Goal: Information Seeking & Learning: Learn about a topic

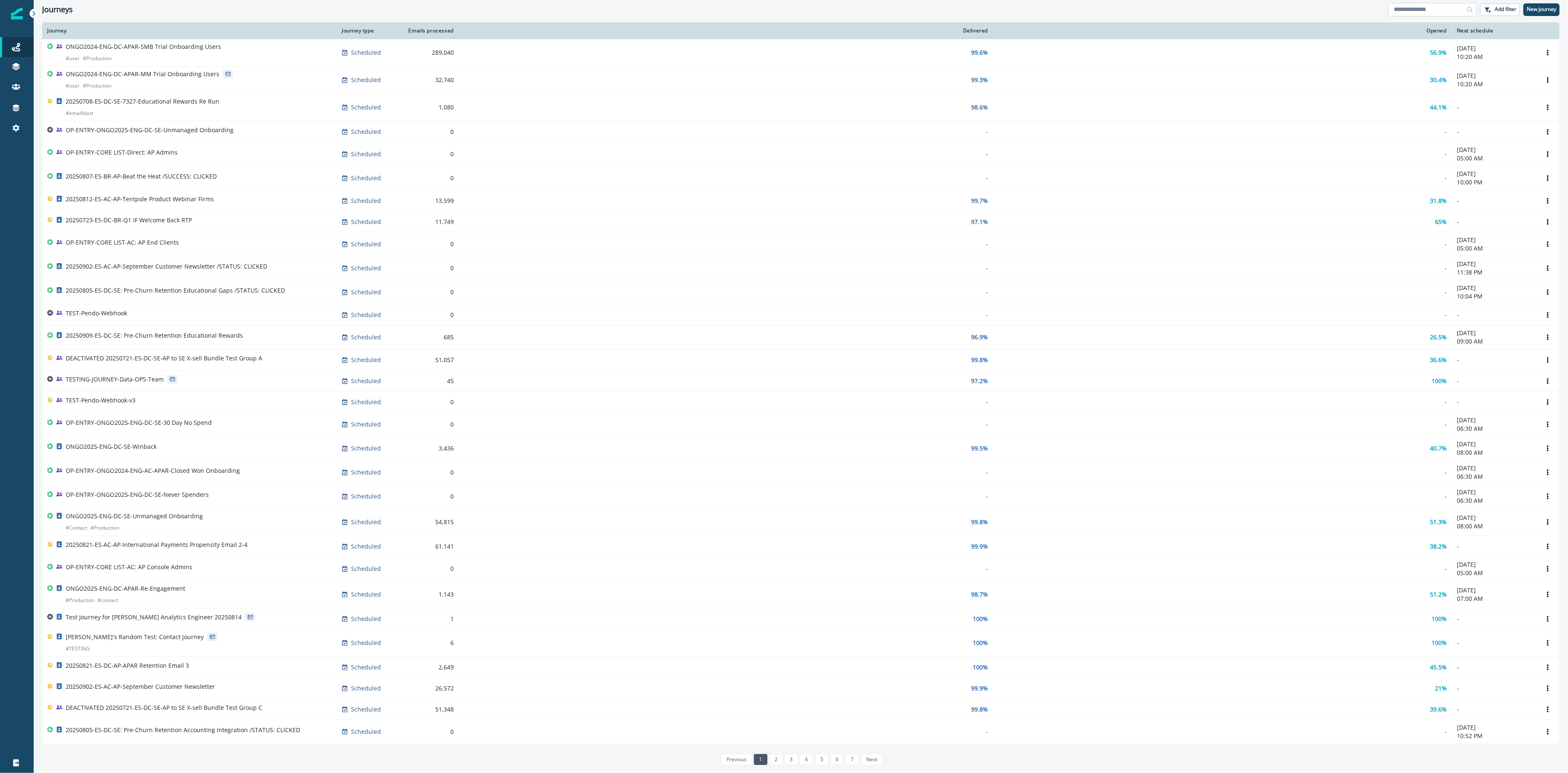
click at [1421, 3] on input at bounding box center [1432, 9] width 88 height 13
paste input "**********"
type input "**********"
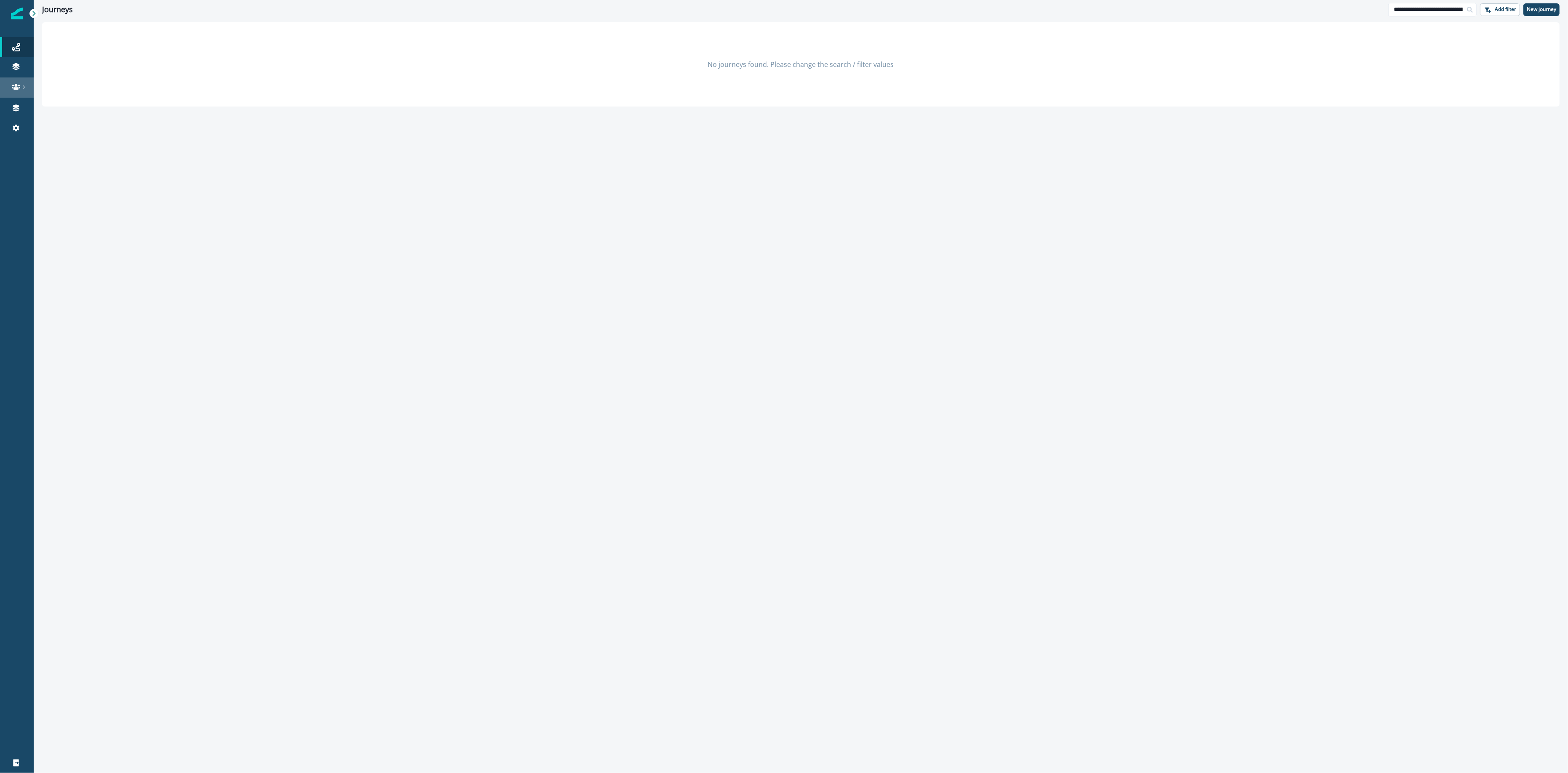
click at [17, 78] on link at bounding box center [17, 87] width 33 height 20
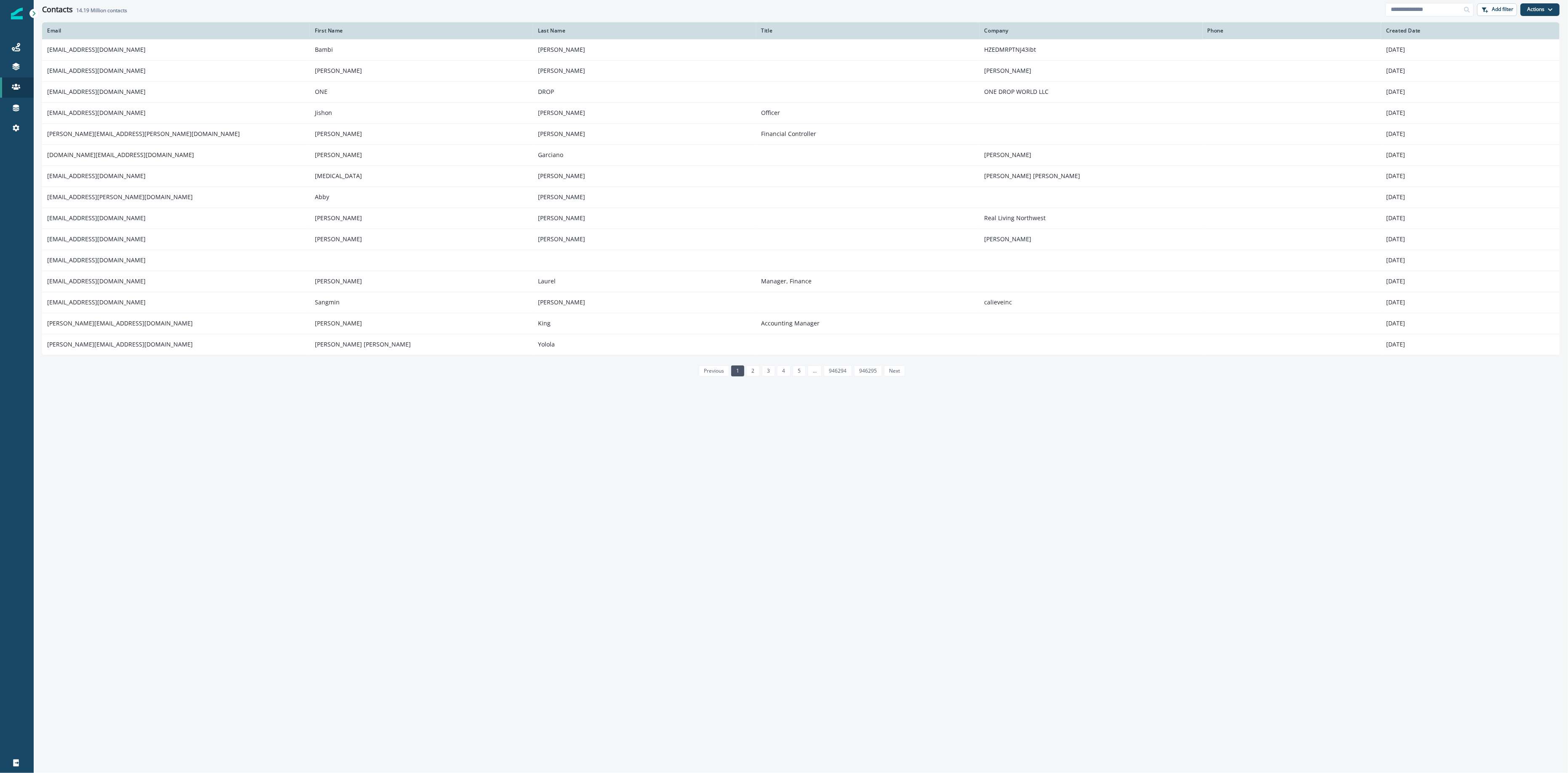
click at [1445, 19] on div "Clear" at bounding box center [801, 20] width 1535 height 3
click at [1432, 13] on input at bounding box center [1430, 9] width 88 height 13
paste input "**********"
type input "**********"
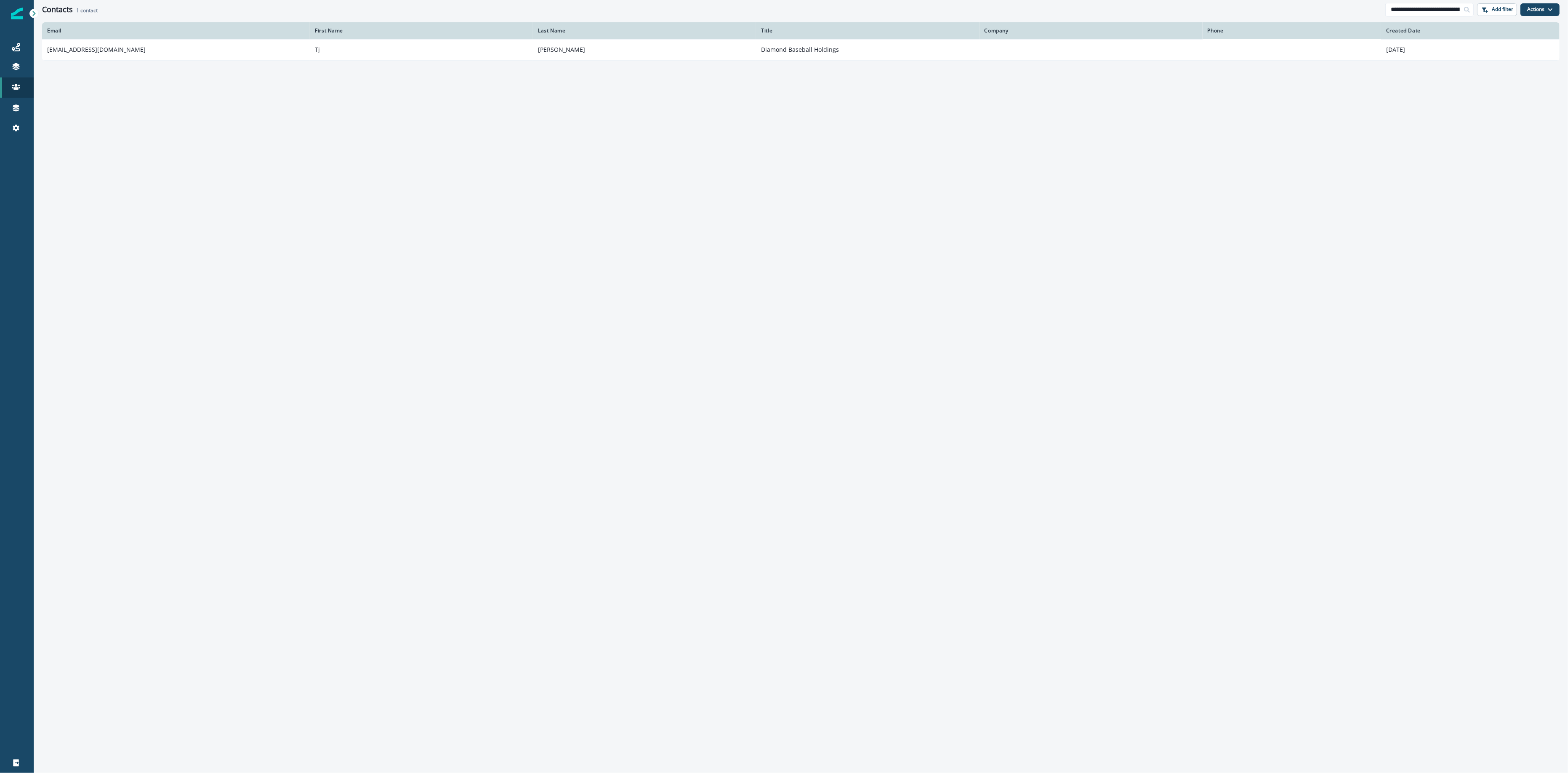
click at [183, 36] on th "Email" at bounding box center [176, 31] width 268 height 17
click at [177, 51] on td "[EMAIL_ADDRESS][DOMAIN_NAME]" at bounding box center [176, 49] width 268 height 21
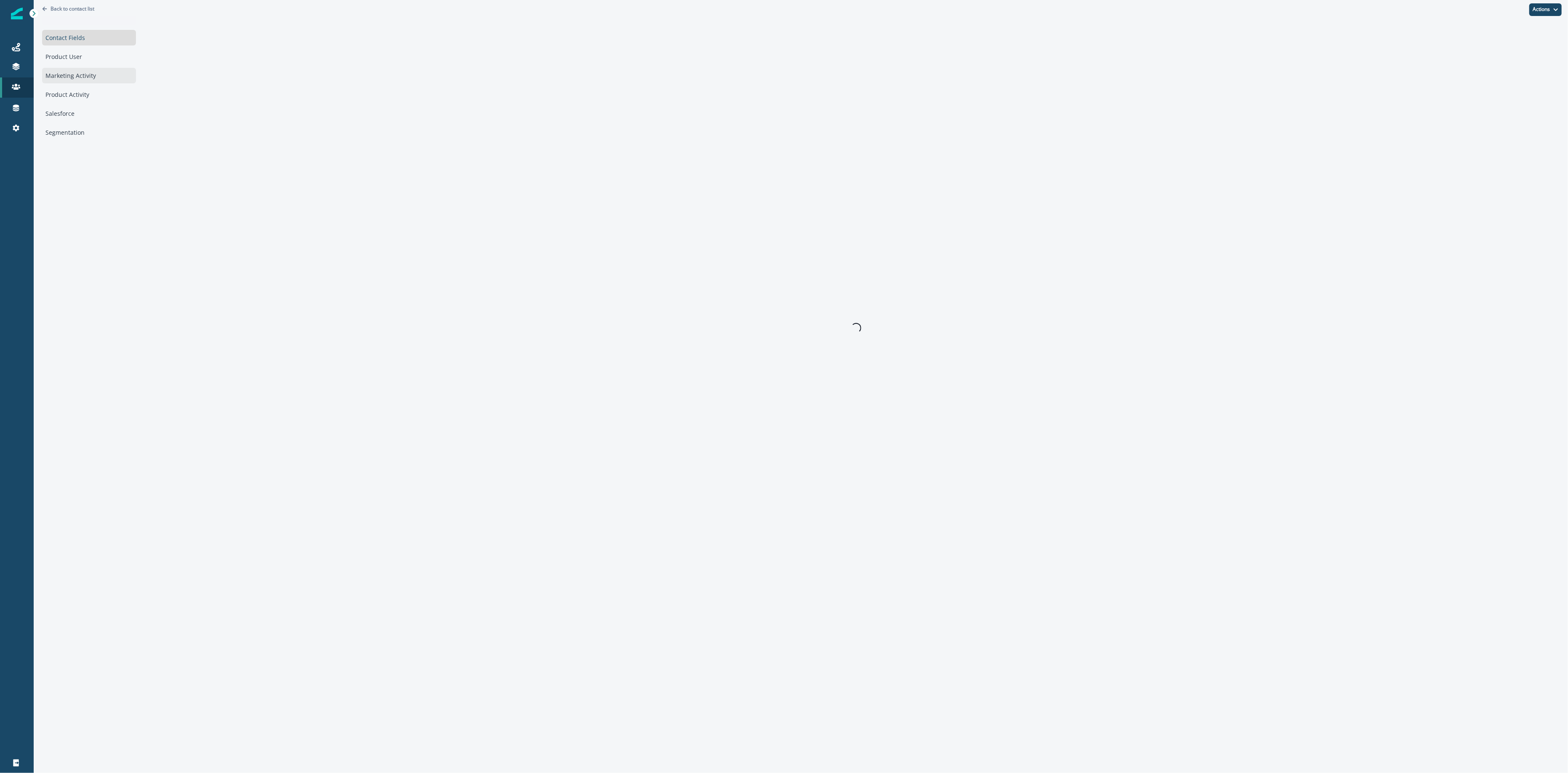
click at [109, 70] on div "Marketing Activity" at bounding box center [89, 75] width 94 height 15
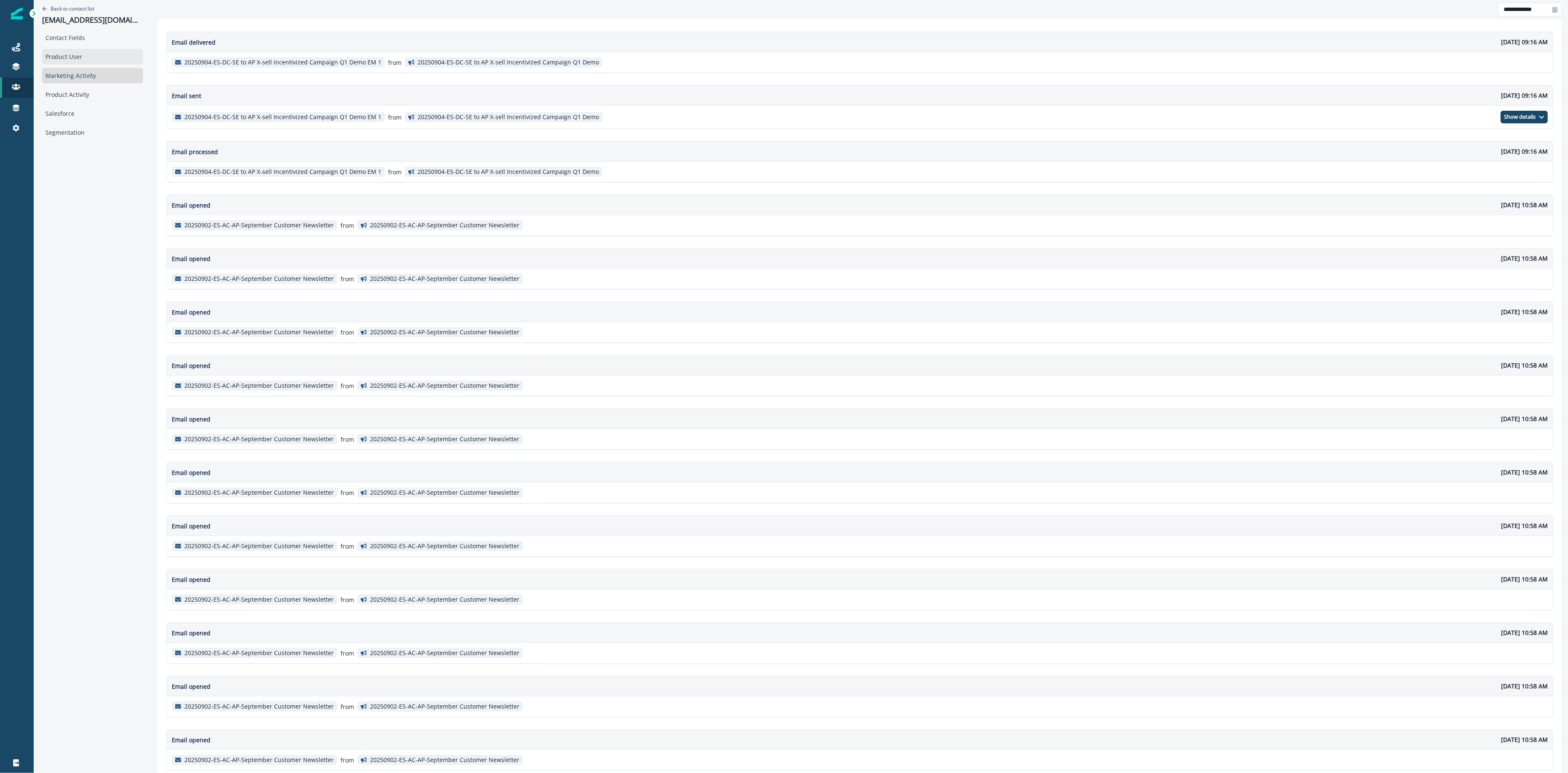
click at [109, 54] on div "Product User" at bounding box center [93, 56] width 101 height 15
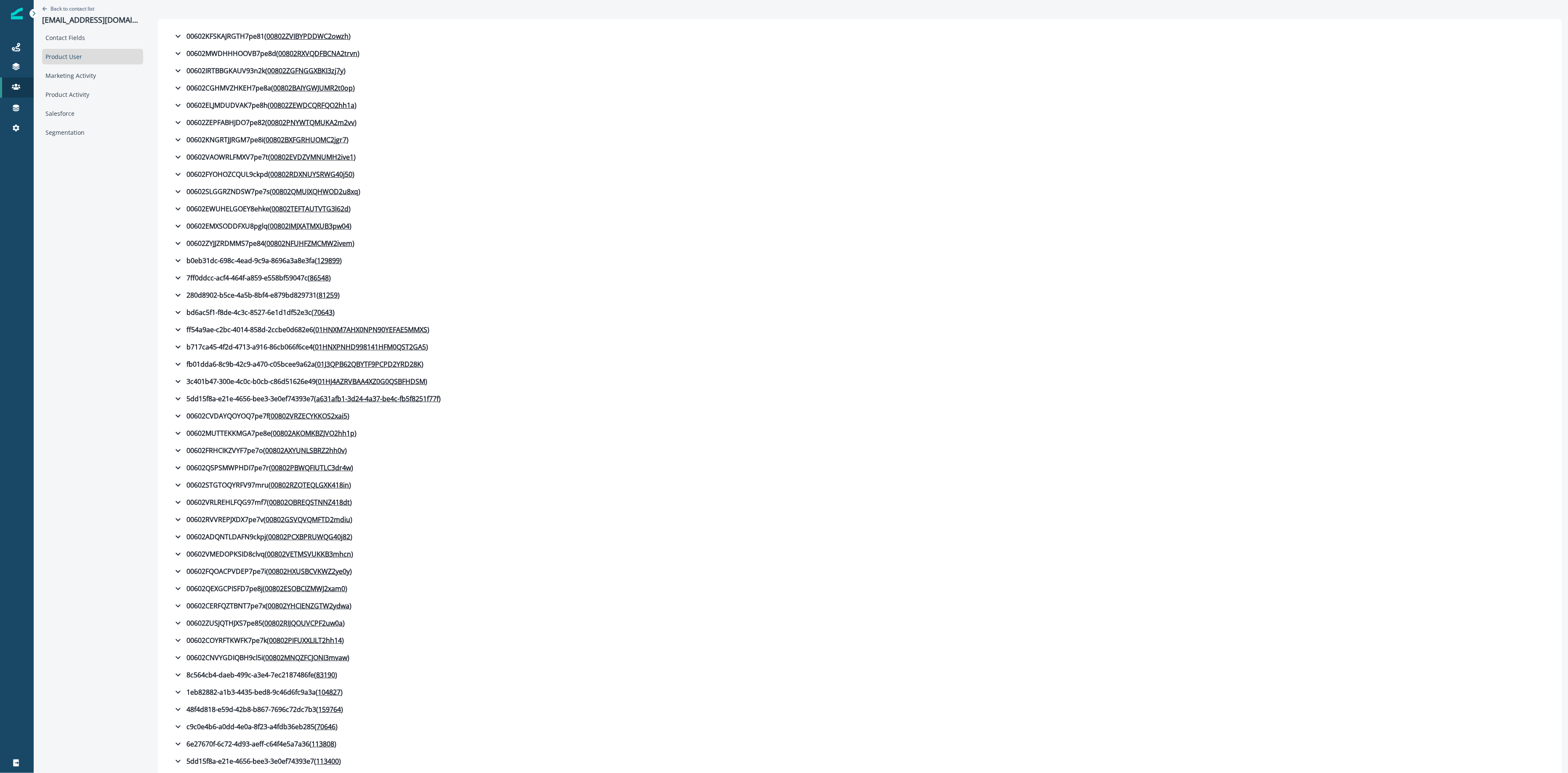
click at [99, 54] on div "Product User" at bounding box center [93, 56] width 101 height 15
click at [108, 78] on div "Marketing Activity" at bounding box center [93, 75] width 101 height 15
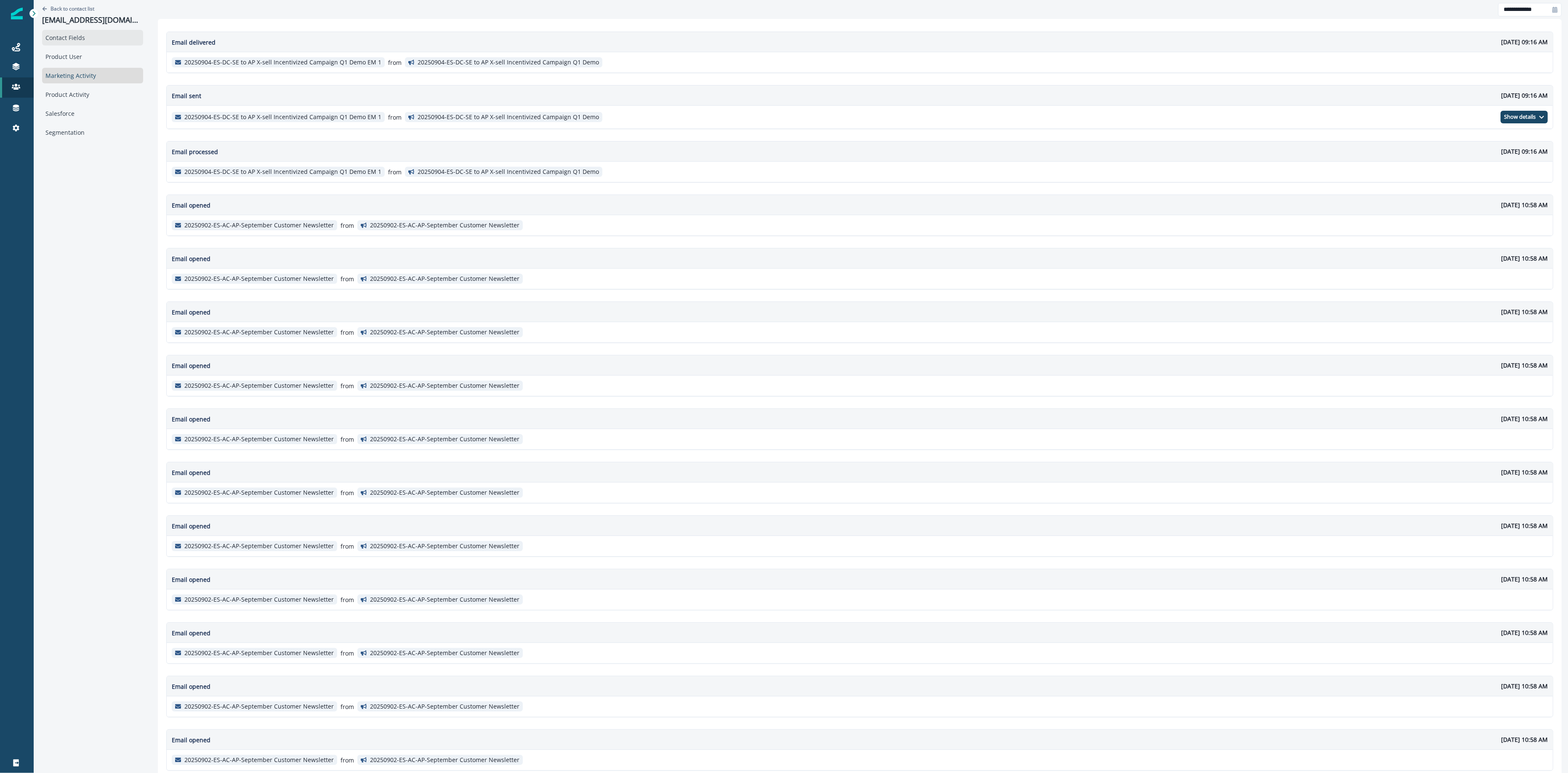
click at [93, 31] on div "Contact Fields" at bounding box center [93, 38] width 101 height 15
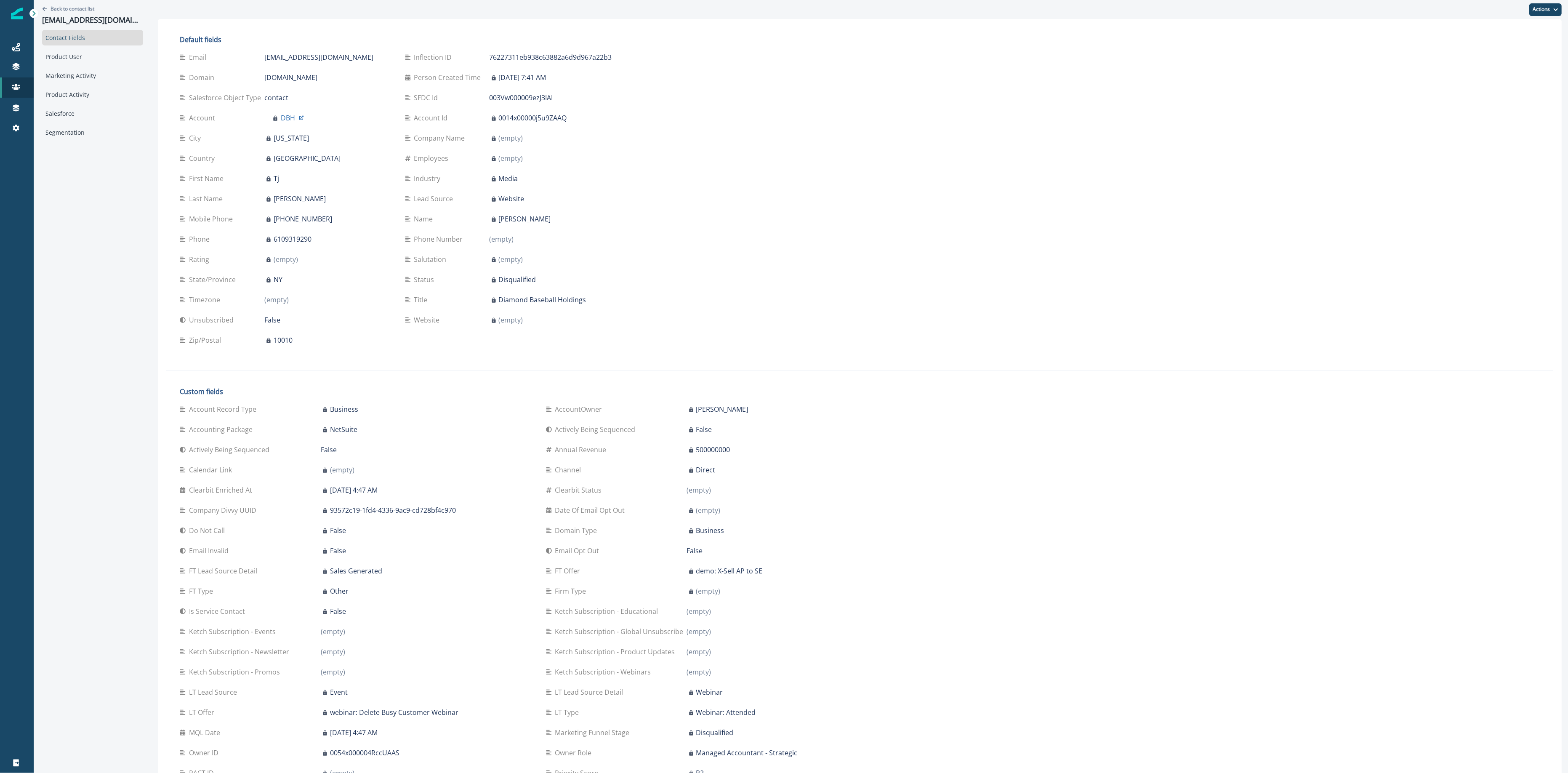
click at [326, 54] on p "[EMAIL_ADDRESS][DOMAIN_NAME]" at bounding box center [319, 57] width 109 height 10
copy div "[EMAIL_ADDRESS][DOMAIN_NAME]"
click at [113, 93] on div "Product Activity" at bounding box center [93, 95] width 101 height 15
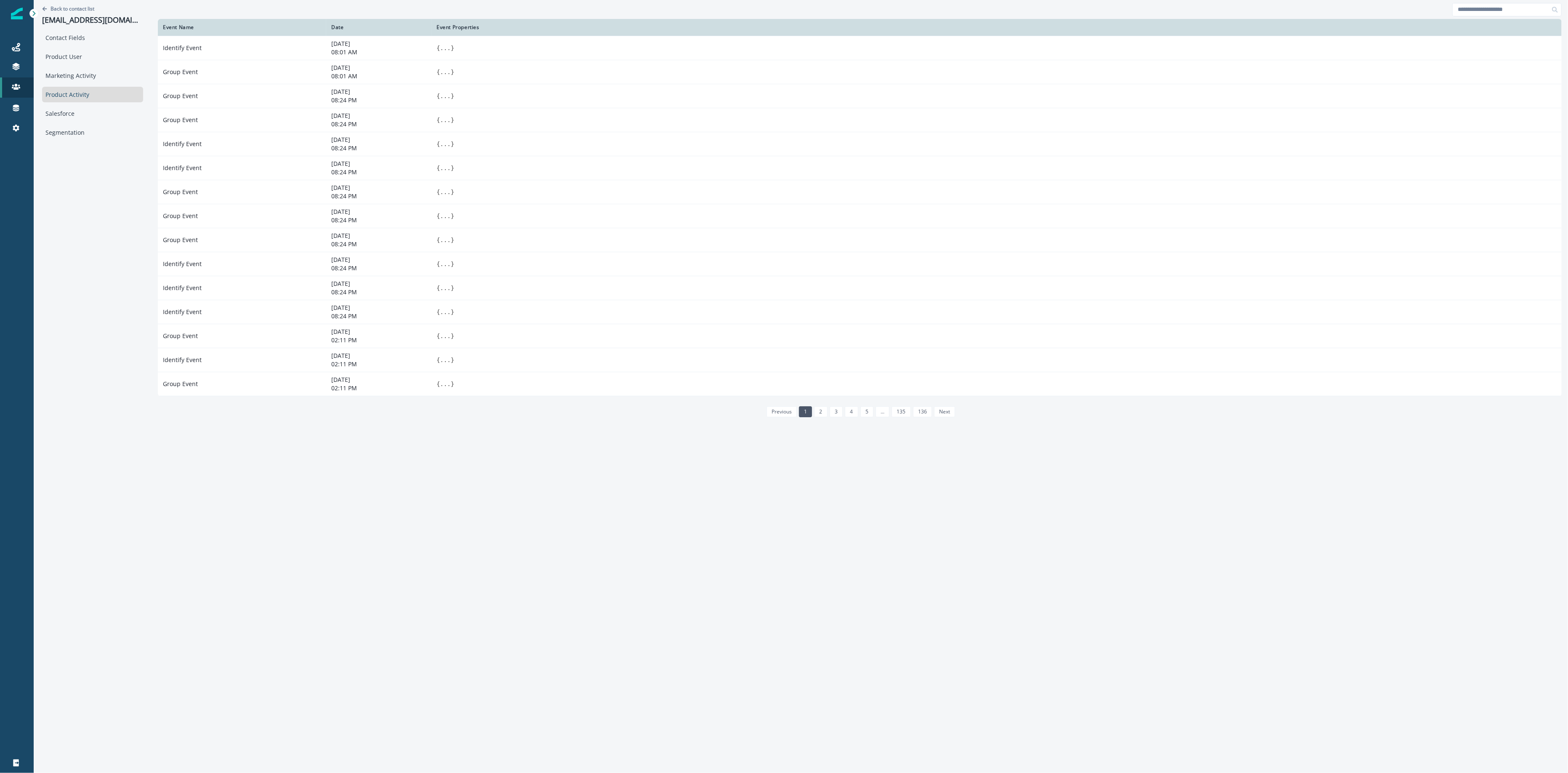
click at [113, 85] on div "Contact Fields Product User Marketing Activity Product Activity Salesforce Segm…" at bounding box center [93, 85] width 101 height 111
click at [115, 74] on div "Marketing Activity" at bounding box center [93, 75] width 101 height 15
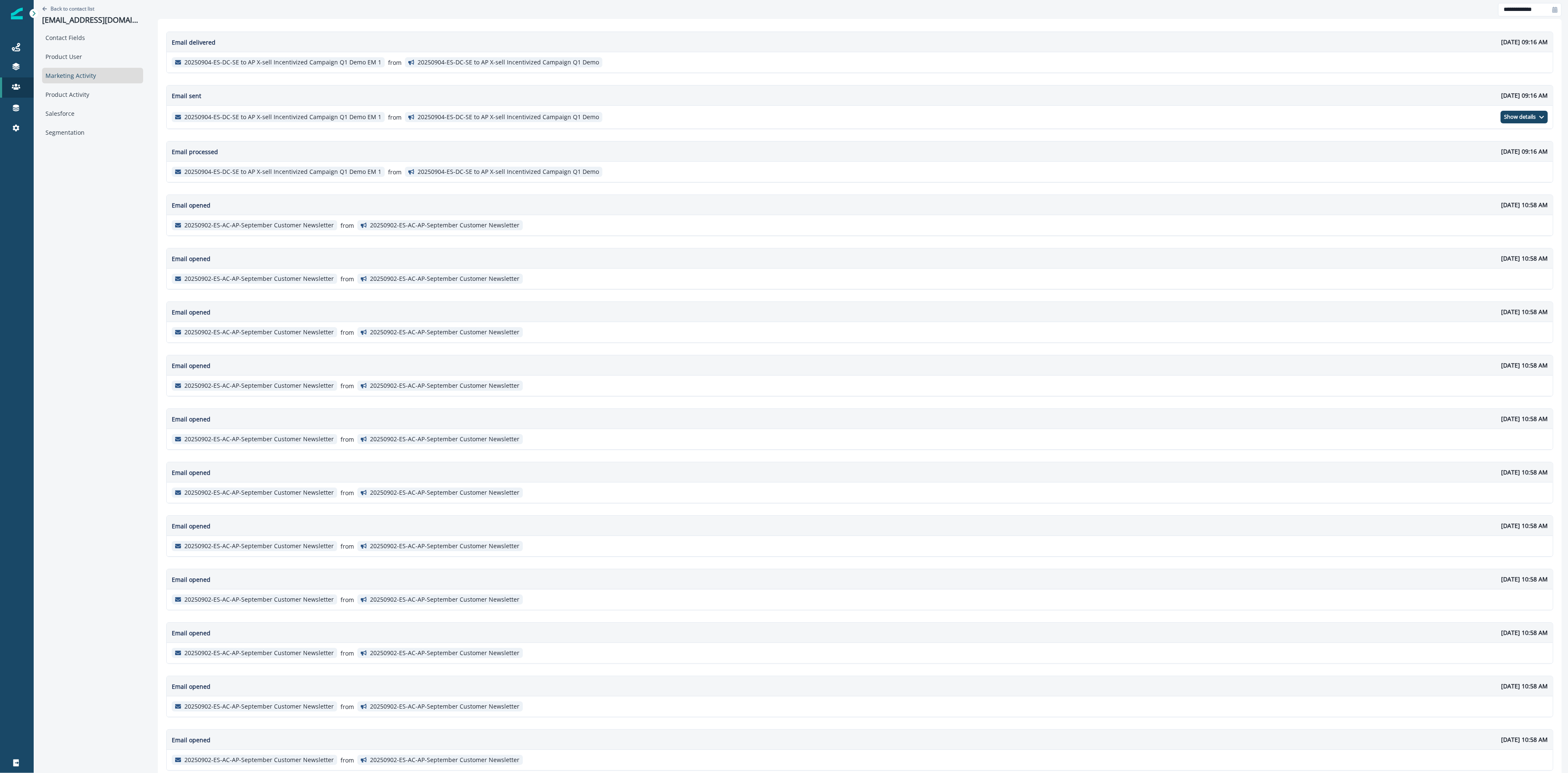
click at [1551, 10] on div at bounding box center [1555, 9] width 13 height 13
select select "*"
select select "****"
click at [1385, 104] on span "This year so far" at bounding box center [1403, 103] width 63 height 13
type input "**********"
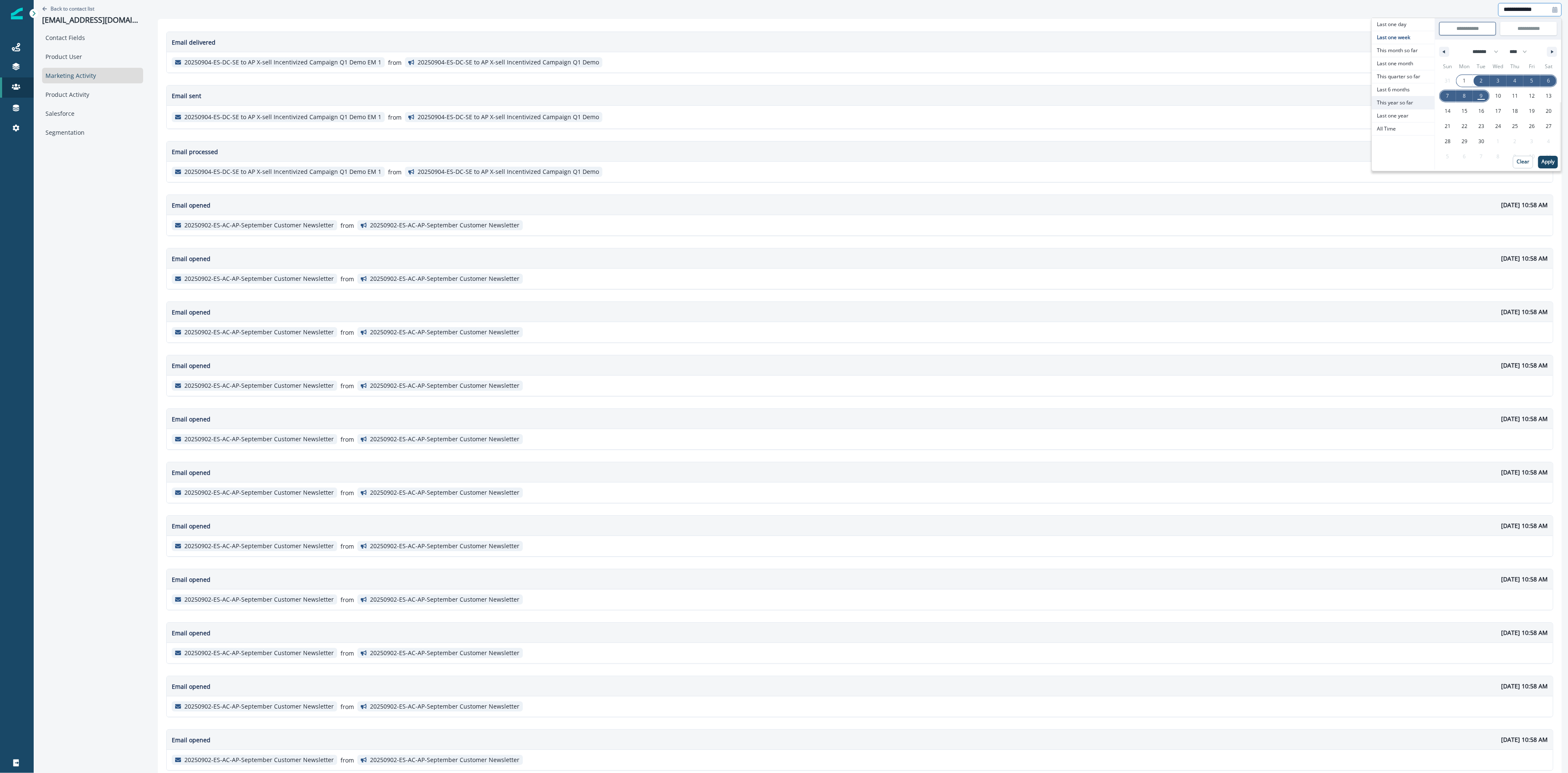
type input "**********"
select select "*"
click at [1542, 163] on p "Apply" at bounding box center [1548, 161] width 13 height 6
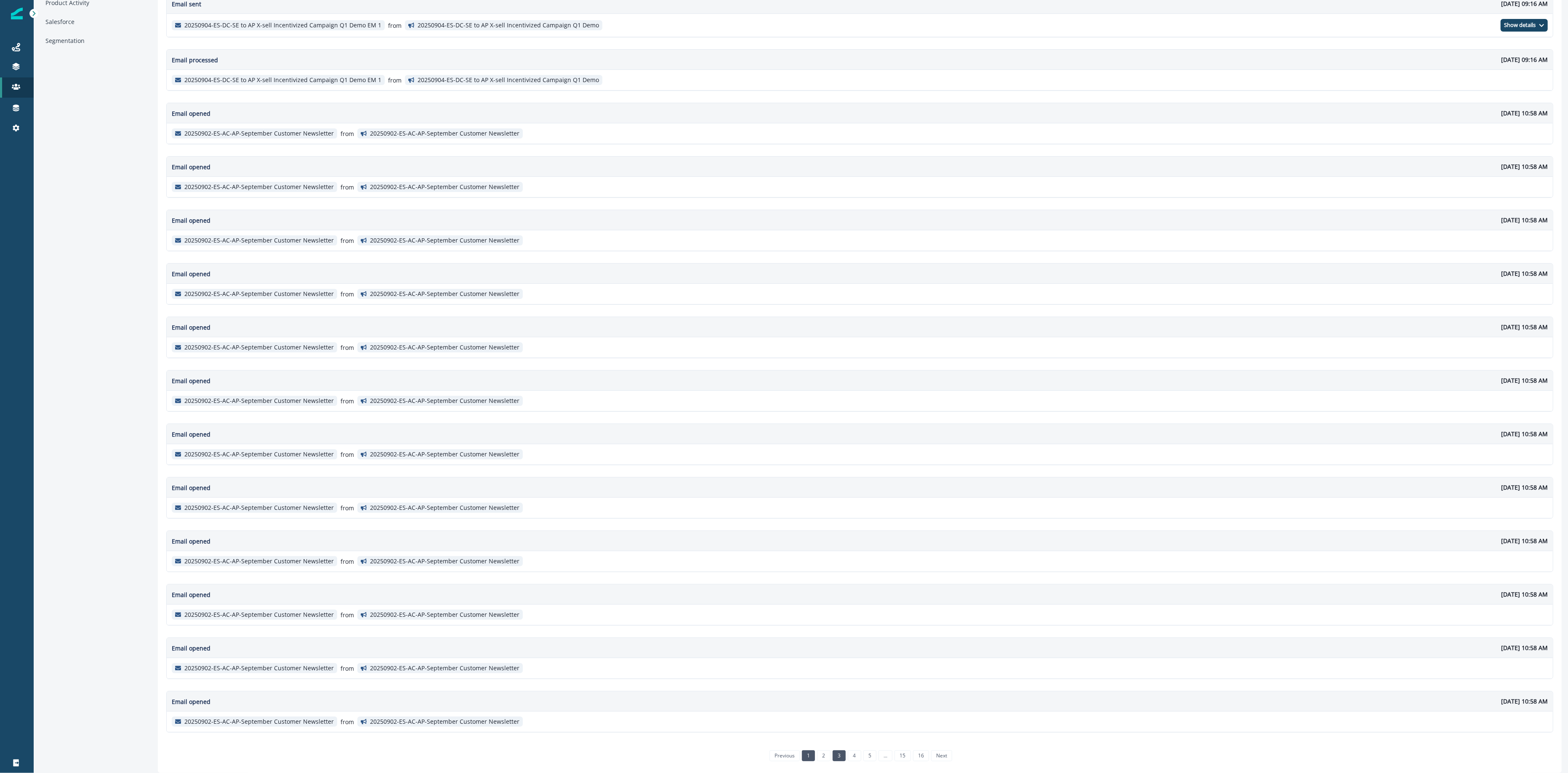
click at [831, 708] on li "3" at bounding box center [838, 756] width 15 height 7
click at [833, 708] on link "3" at bounding box center [839, 756] width 13 height 11
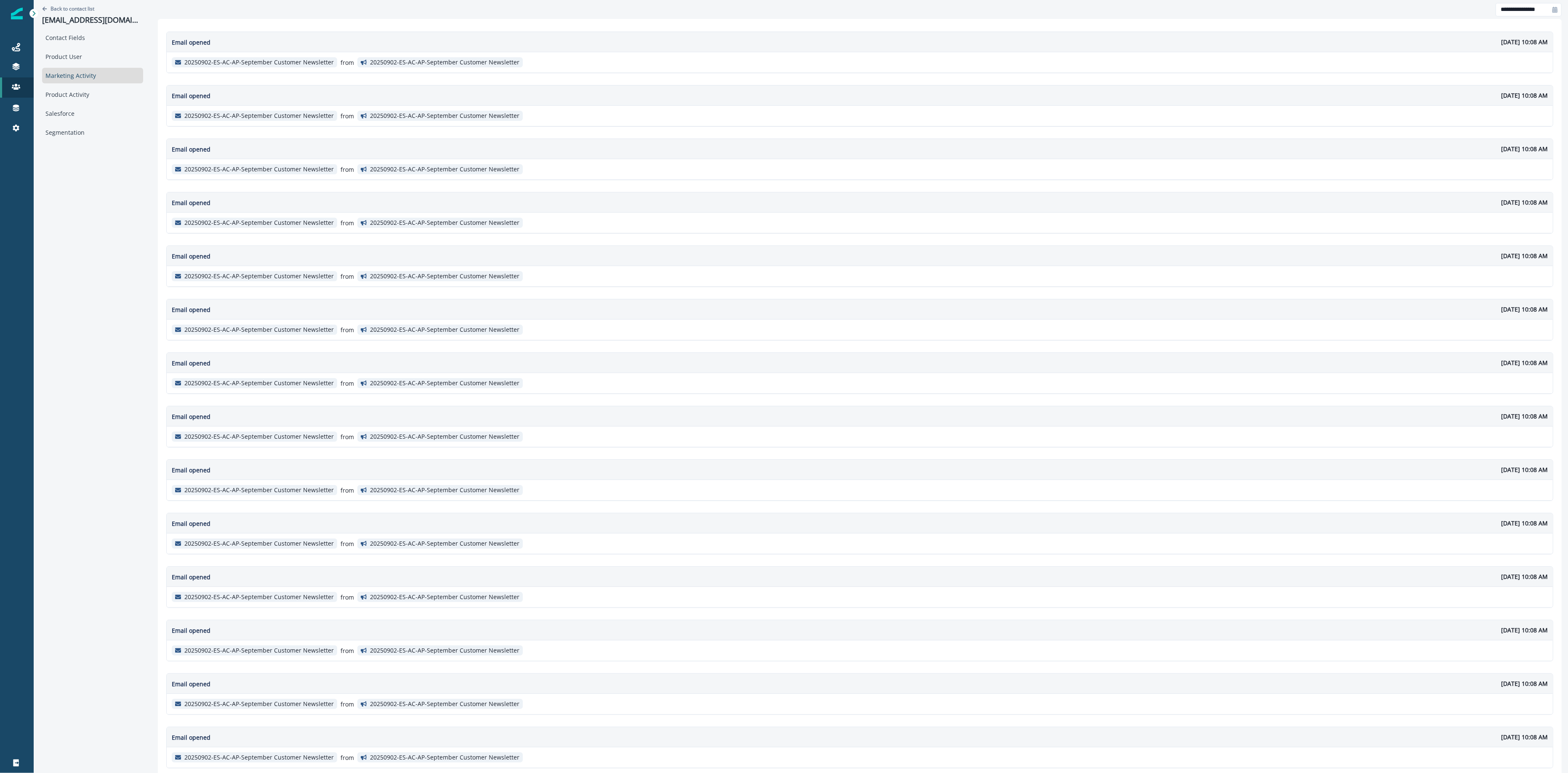
scroll to position [98, 0]
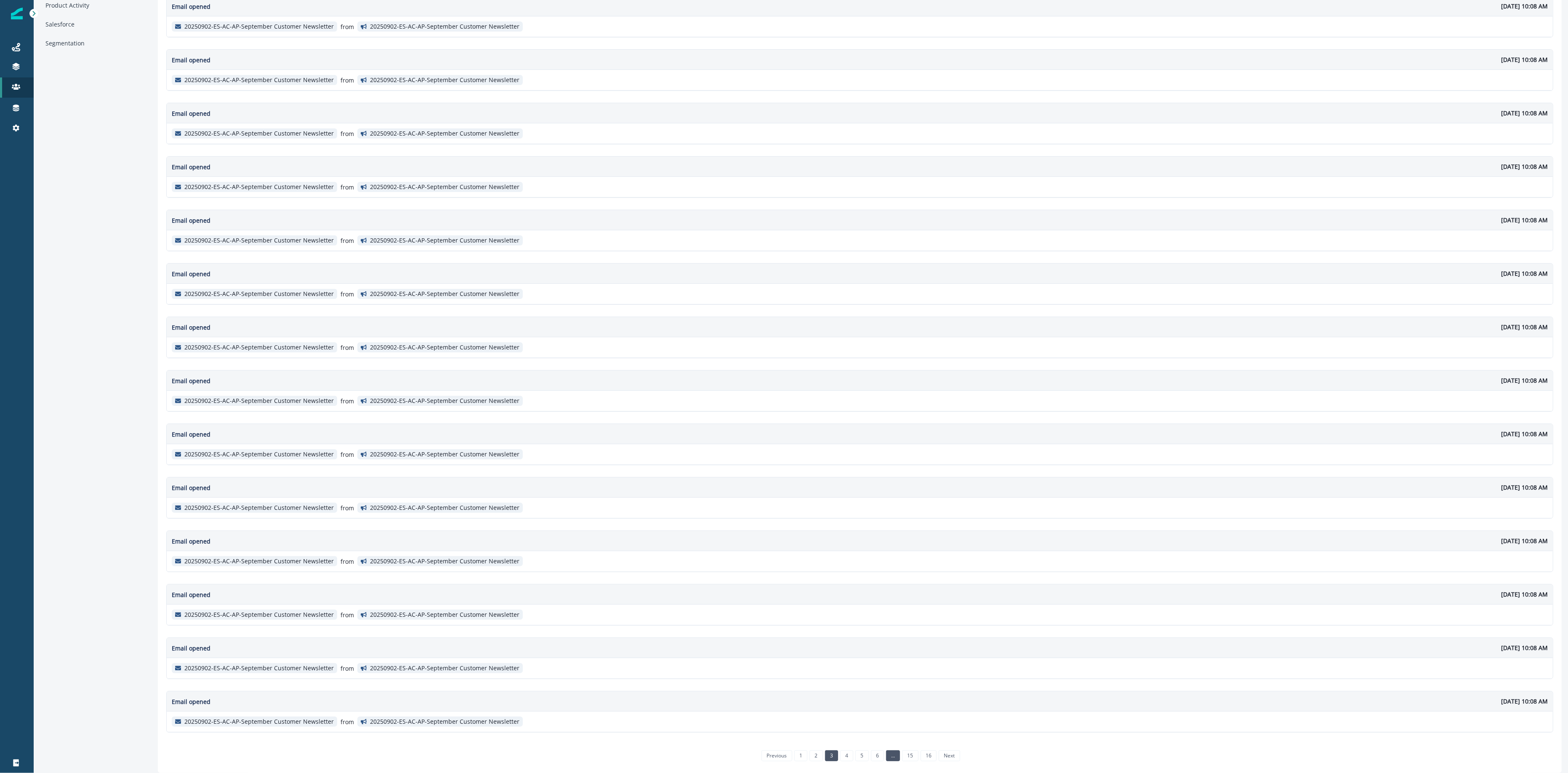
click at [886, 708] on link "..." at bounding box center [893, 756] width 14 height 11
click at [891, 708] on link "10" at bounding box center [893, 756] width 16 height 11
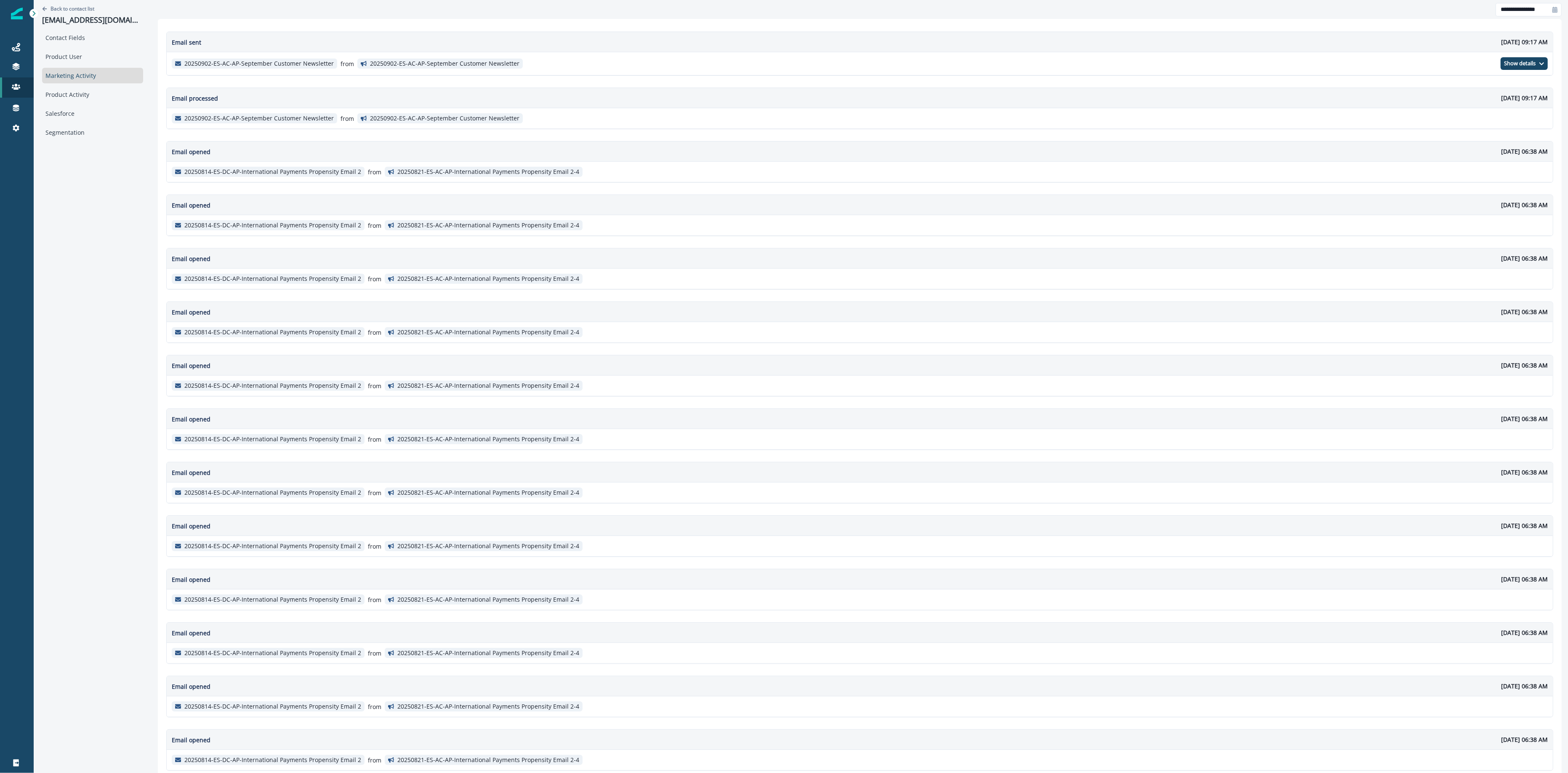
scroll to position [5, 0]
click at [257, 138] on div "Email opened [DATE] 06:38 AM" at bounding box center [860, 146] width 1386 height 20
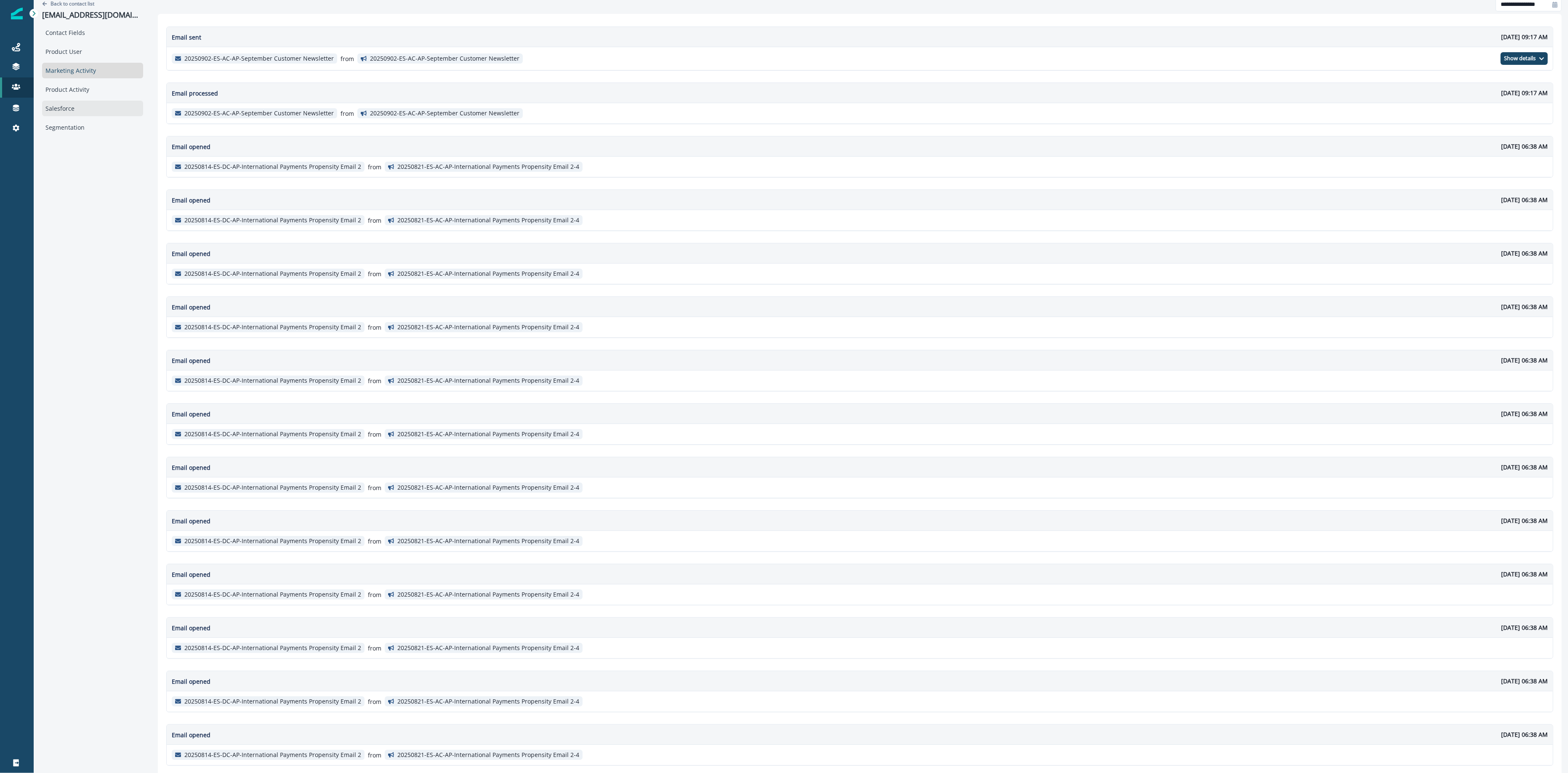
click at [101, 115] on div "Salesforce" at bounding box center [93, 109] width 101 height 15
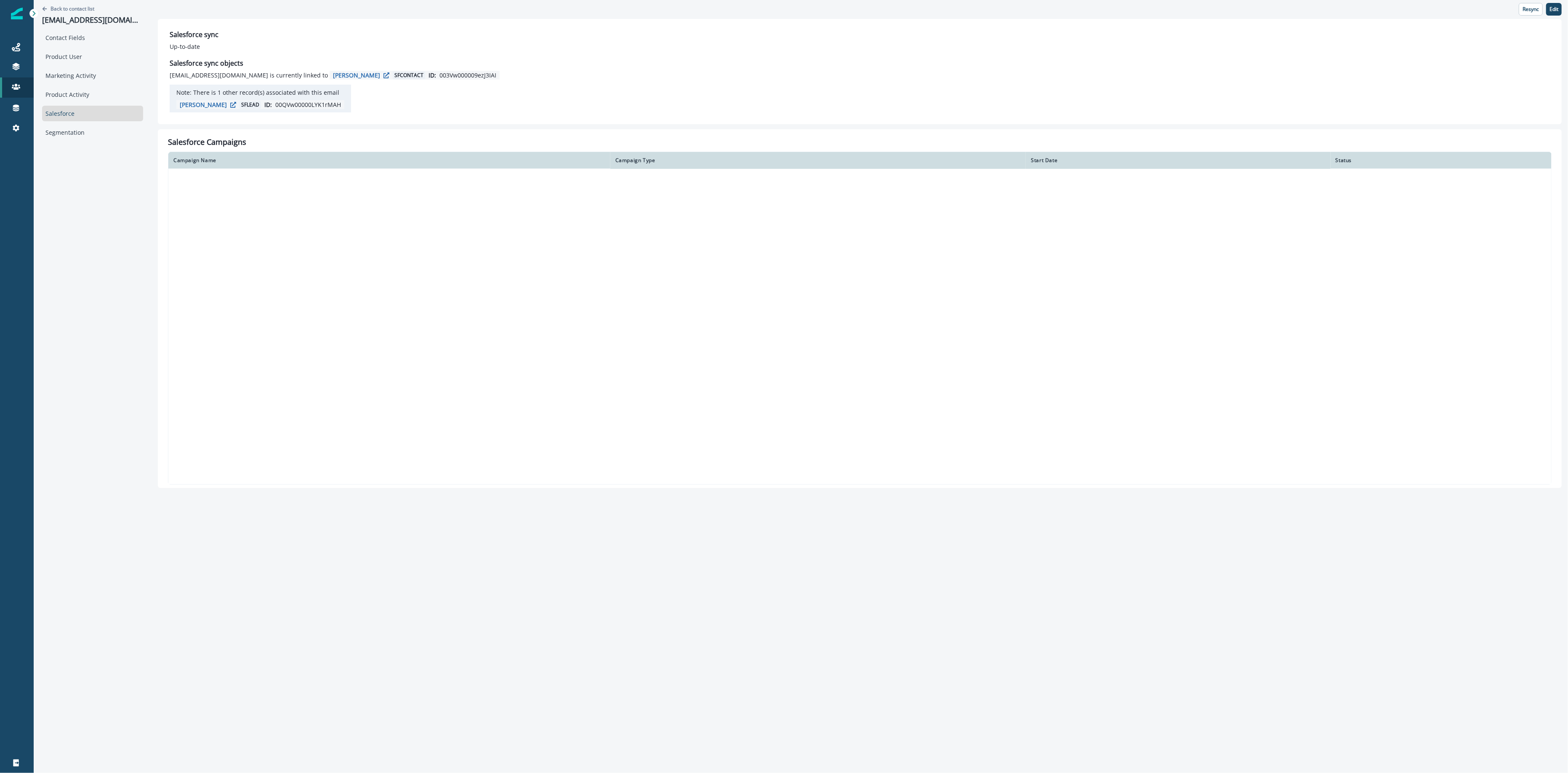
click at [403, 73] on span "SF contact" at bounding box center [409, 75] width 33 height 8
click at [376, 73] on p "[PERSON_NAME]" at bounding box center [357, 74] width 47 height 8
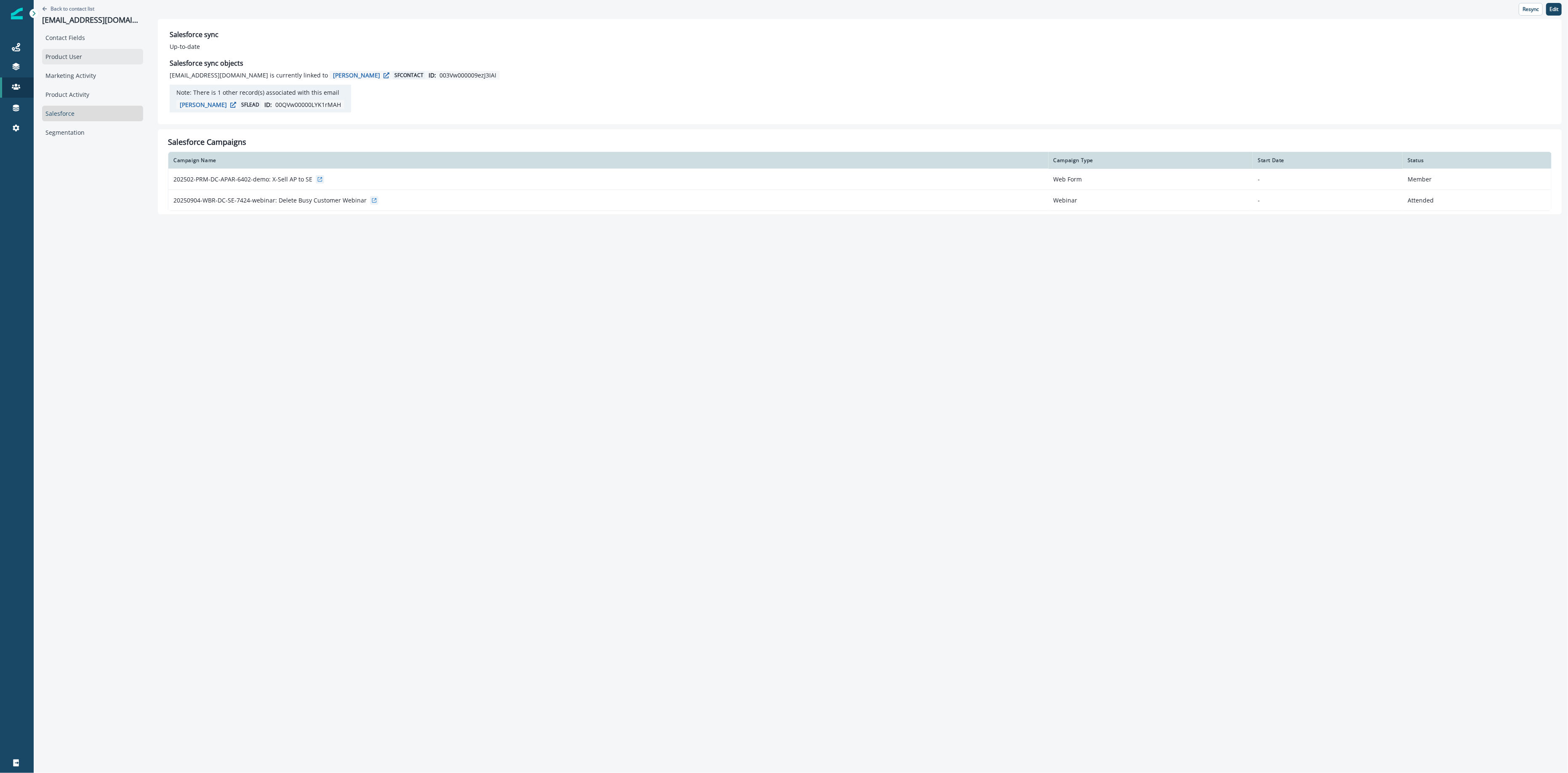
click at [122, 54] on div "Product User" at bounding box center [93, 56] width 101 height 15
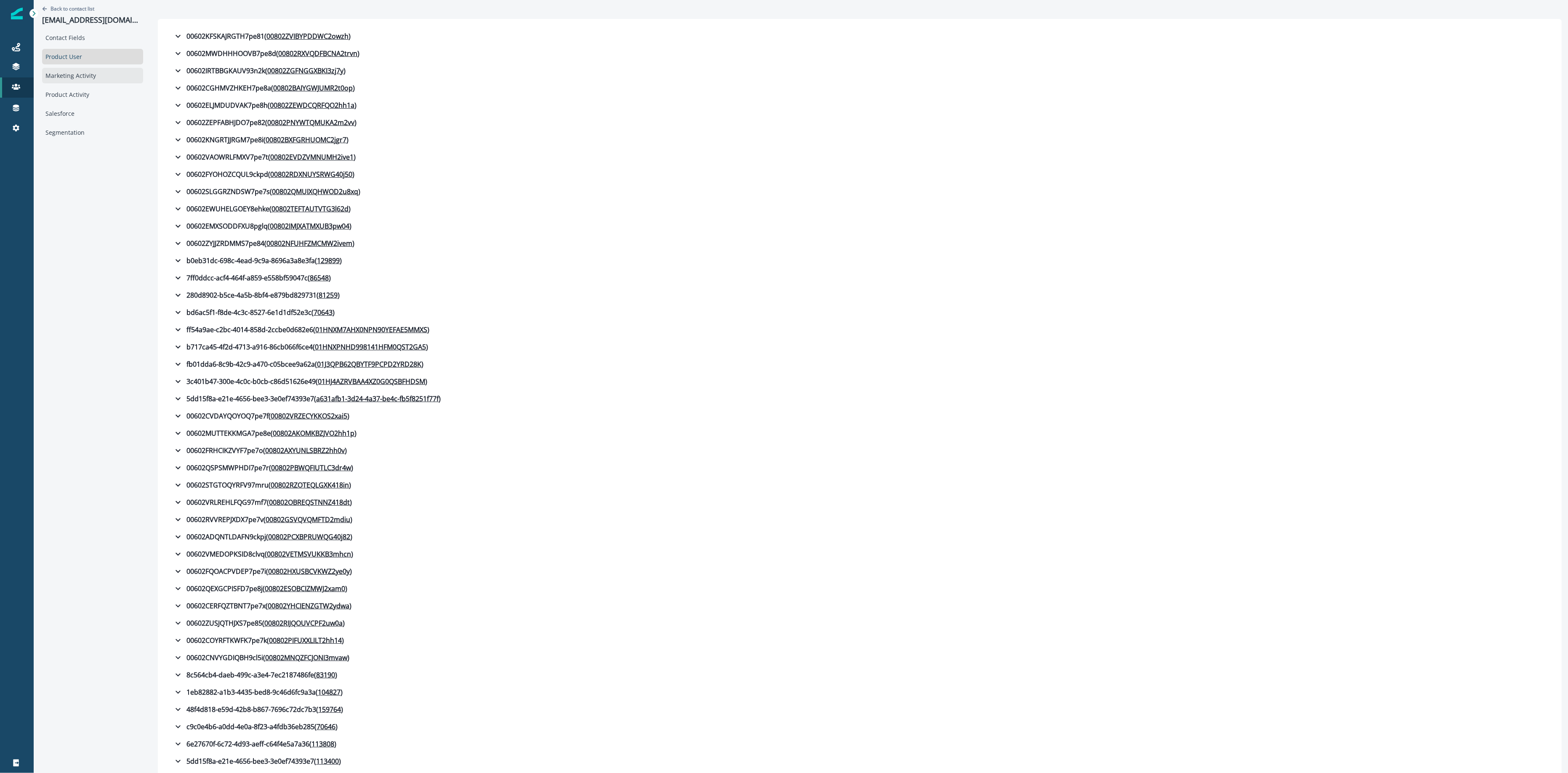
click at [116, 81] on div "Marketing Activity" at bounding box center [93, 75] width 101 height 15
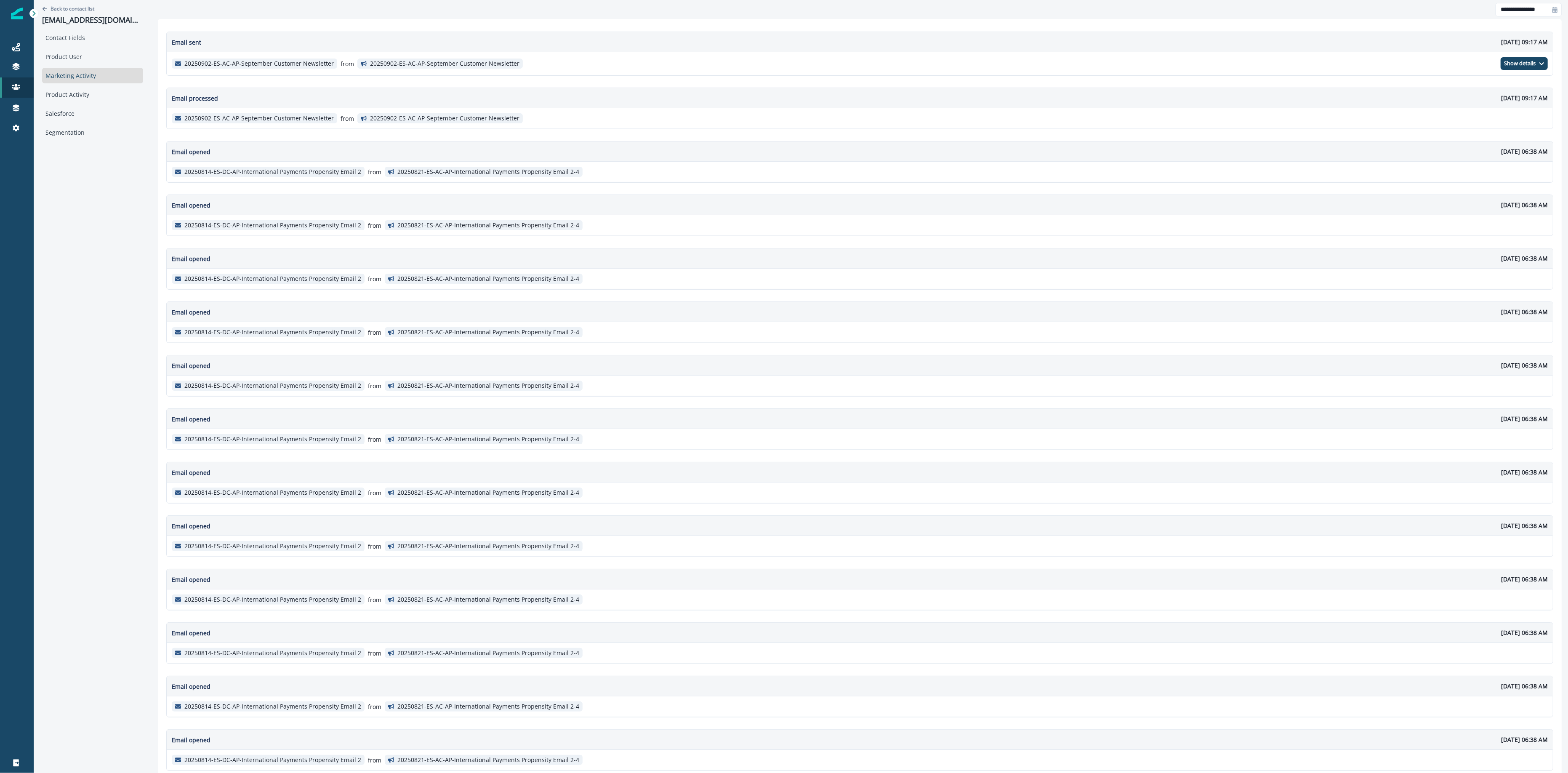
scroll to position [100, 0]
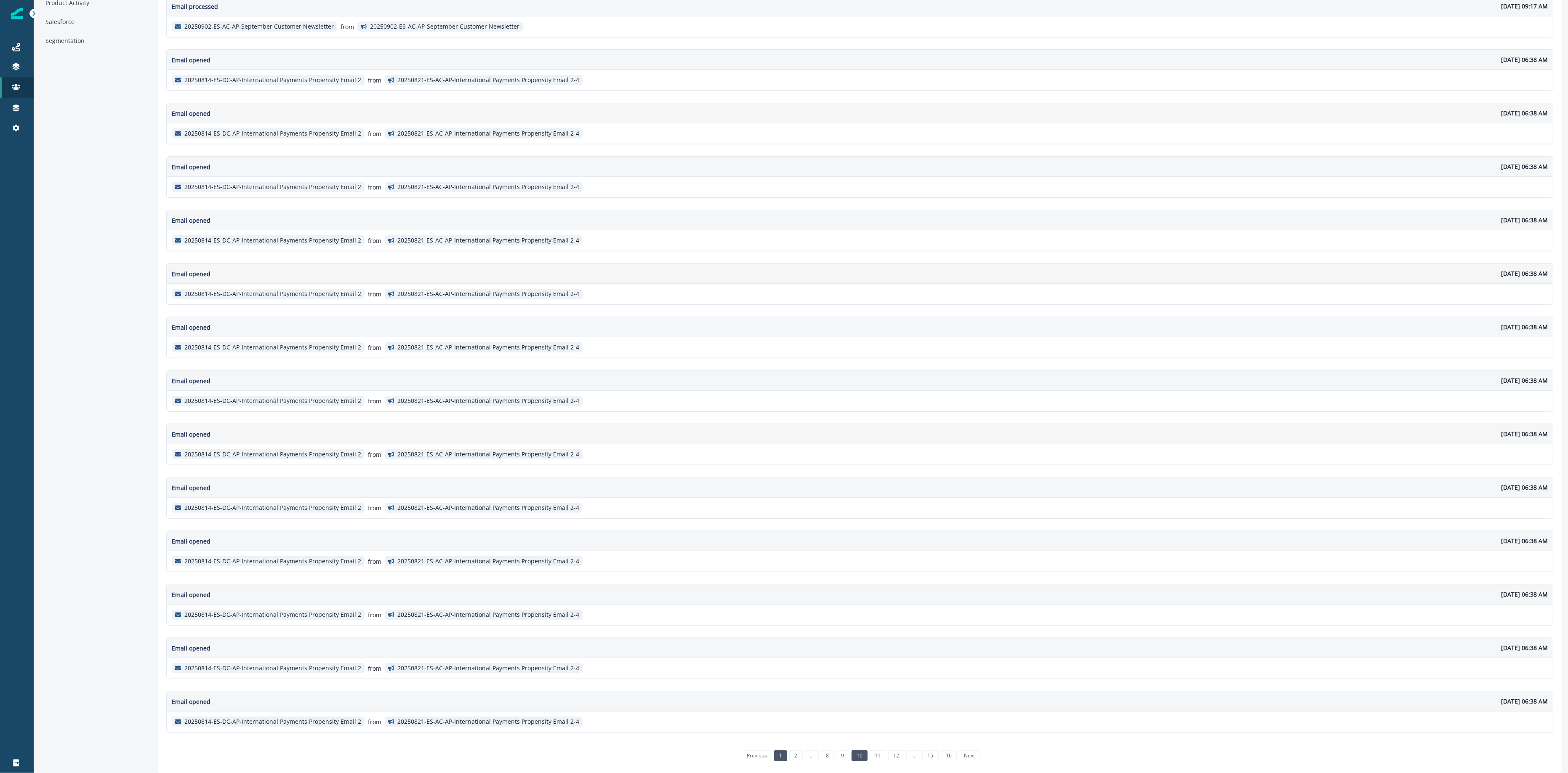
click at [774, 708] on link "1" at bounding box center [781, 756] width 13 height 11
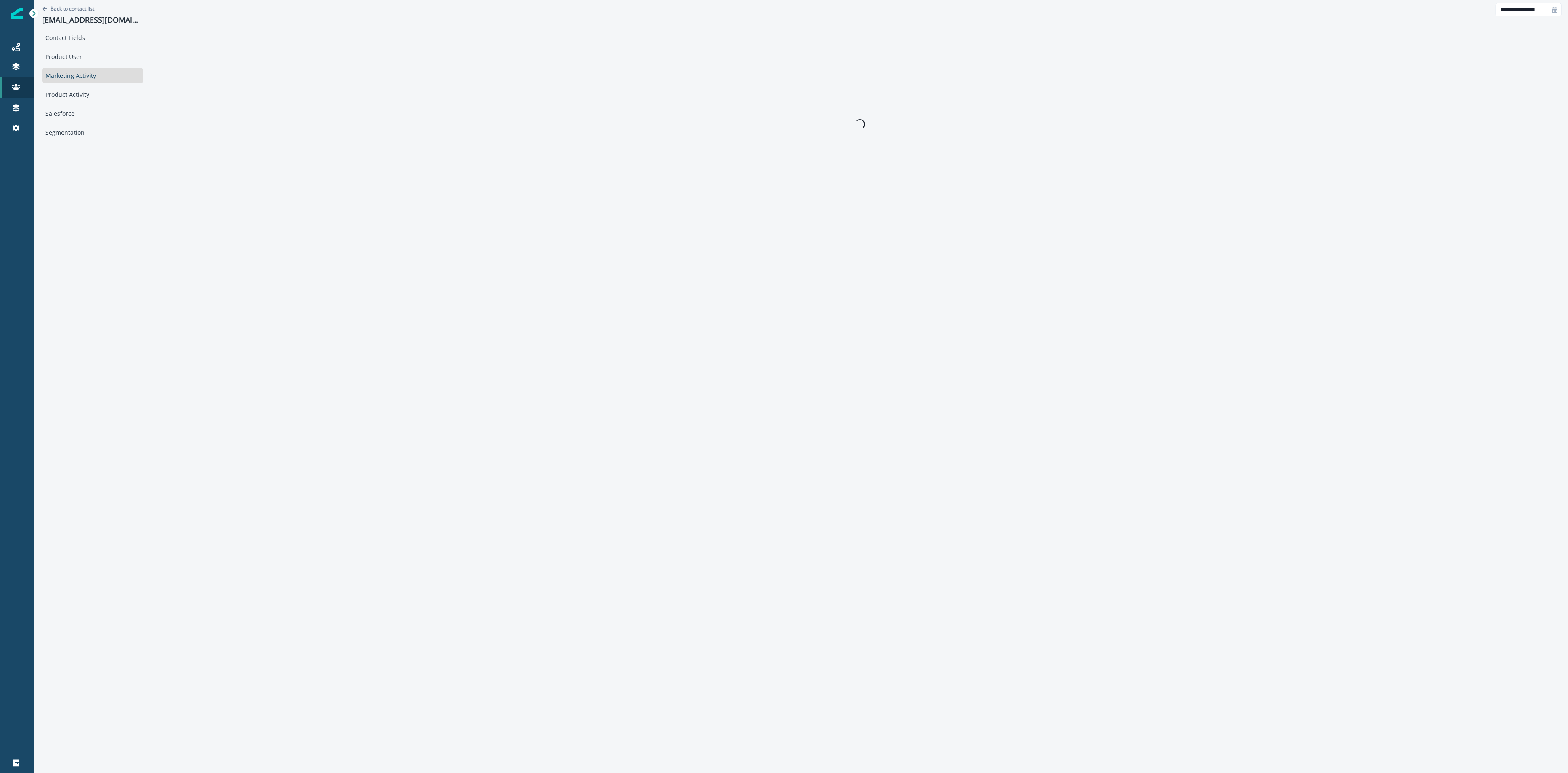
scroll to position [0, 0]
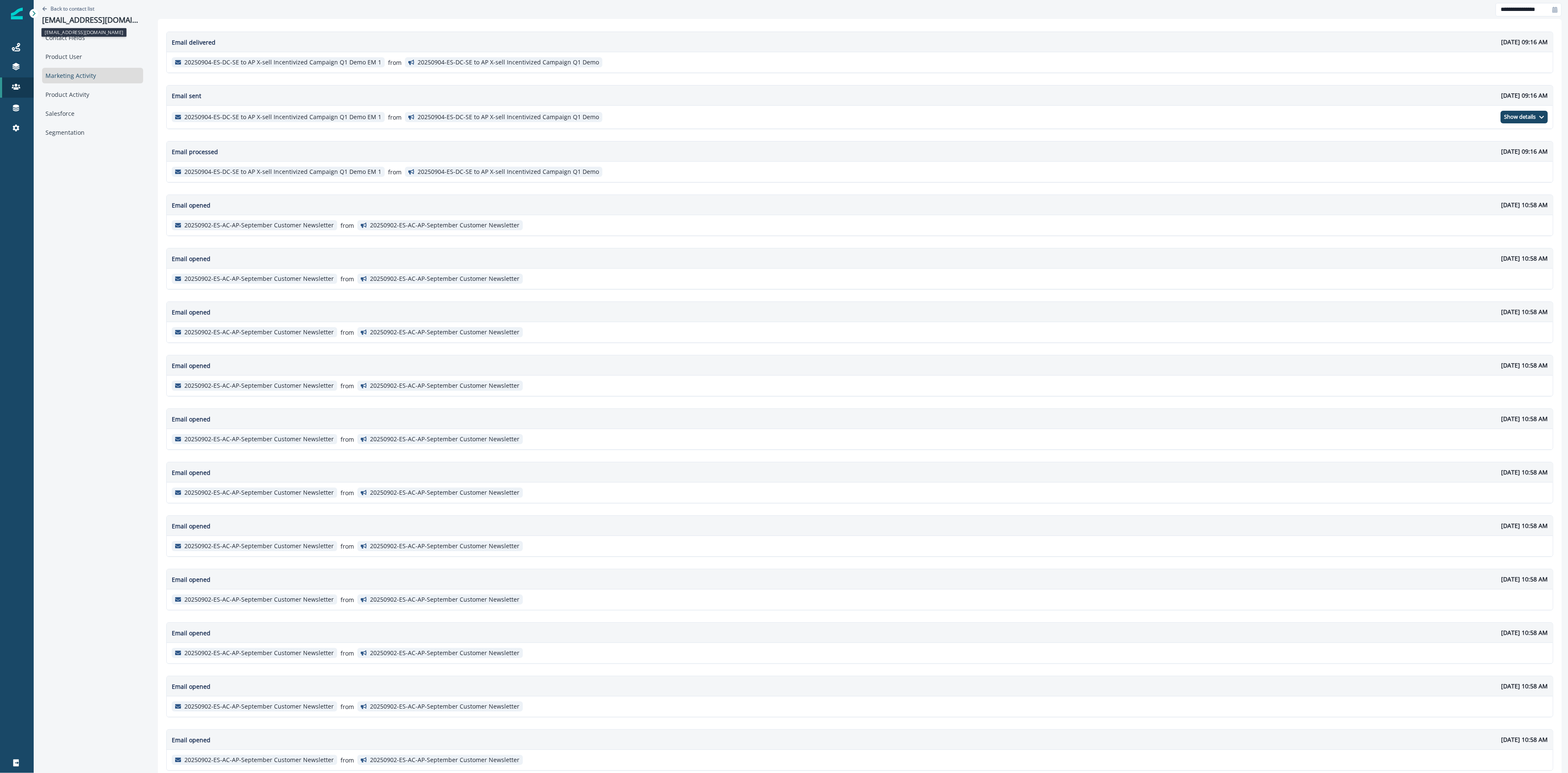
click at [85, 17] on p "[EMAIL_ADDRESS][DOMAIN_NAME]" at bounding box center [93, 19] width 101 height 9
copy p "[EMAIL_ADDRESS][DOMAIN_NAME]"
click at [160, 53] on div "Email delivered [DATE] 09:16 AM 20250904-ES-DC-SE to AP X-sell Incentivized Cam…" at bounding box center [860, 442] width 1404 height 846
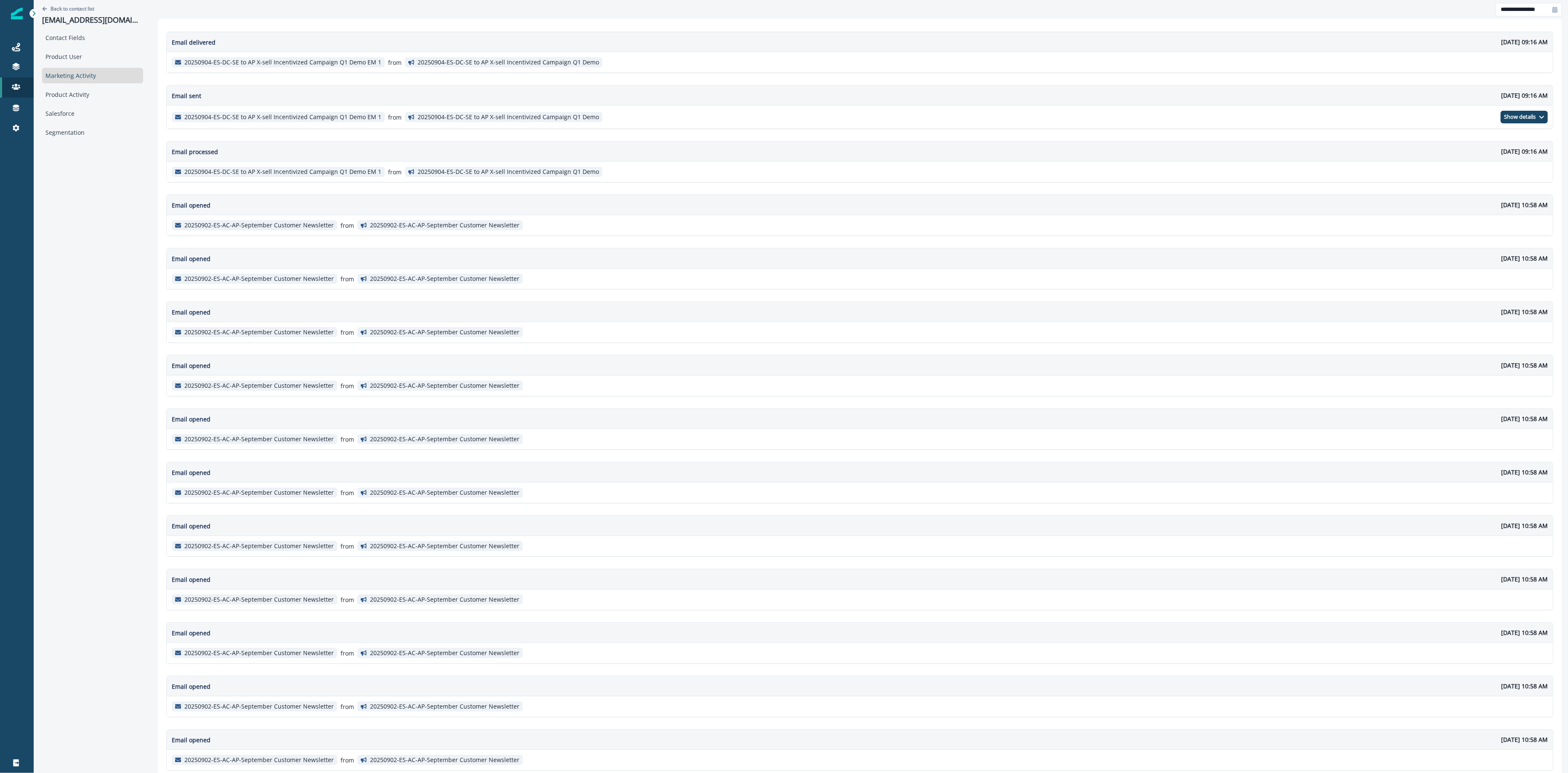
click at [117, 46] on div "Contact Fields Product User Marketing Activity Product Activity Salesforce Segm…" at bounding box center [93, 85] width 101 height 111
click at [81, 45] on div "Contact Fields Product User Marketing Activity Product Activity Salesforce Segm…" at bounding box center [93, 85] width 101 height 111
click at [70, 57] on div "Product User" at bounding box center [93, 56] width 101 height 15
